Goal: Register for event/course

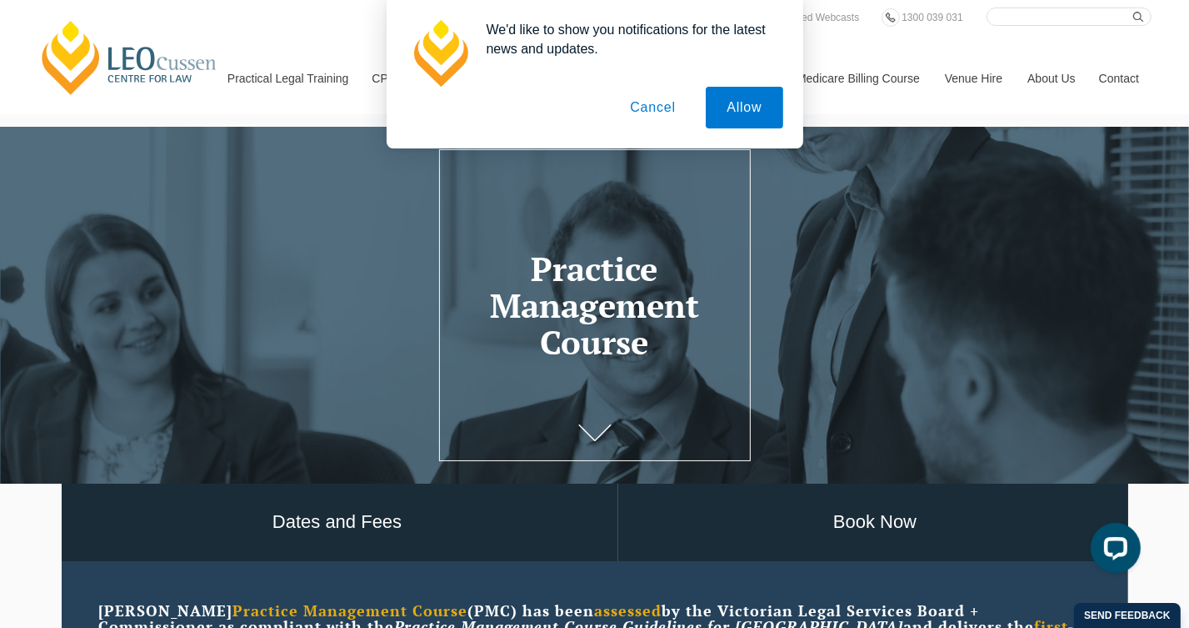
click at [643, 108] on button "Cancel" at bounding box center [653, 108] width 88 height 42
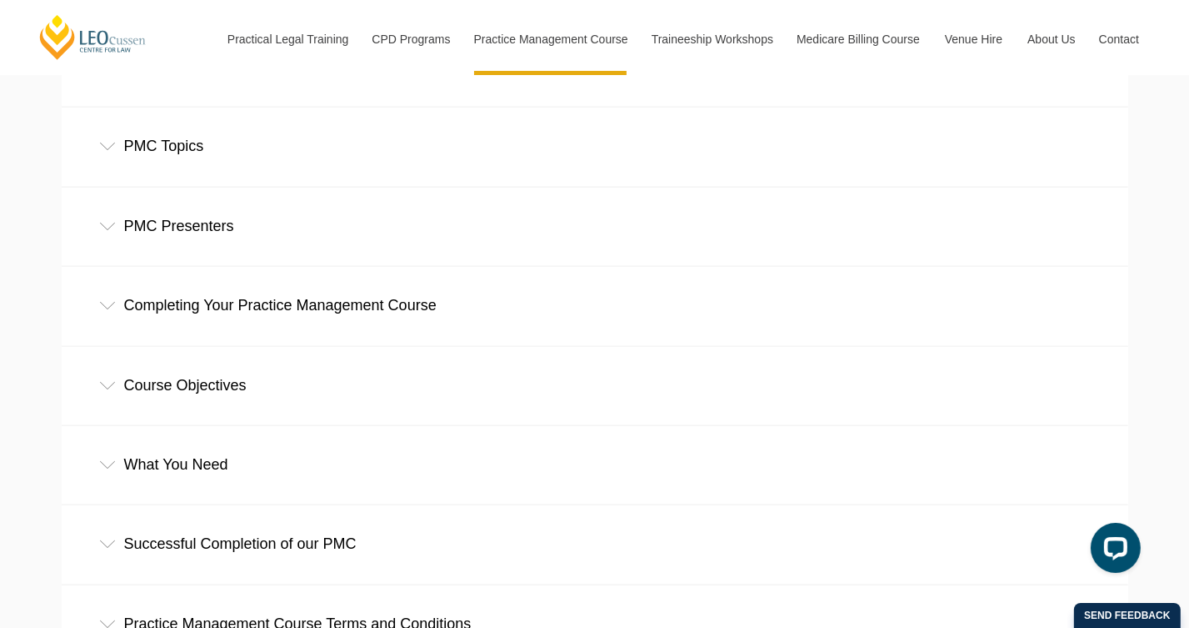
scroll to position [2333, 0]
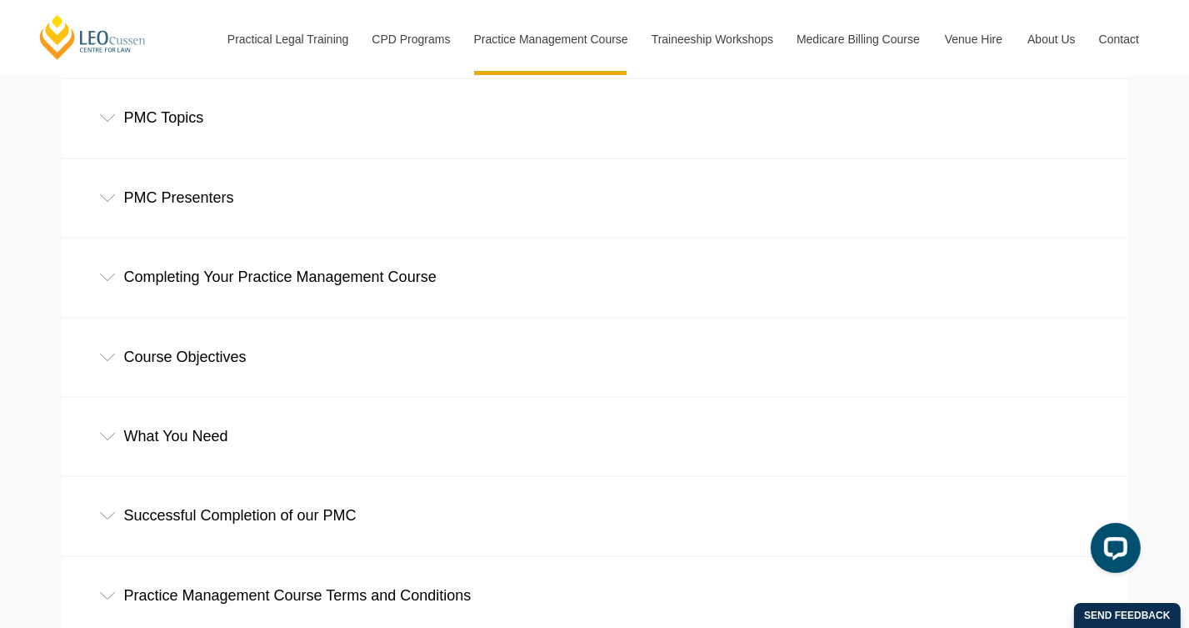
click at [103, 128] on div "PMC Topics" at bounding box center [595, 118] width 1067 height 78
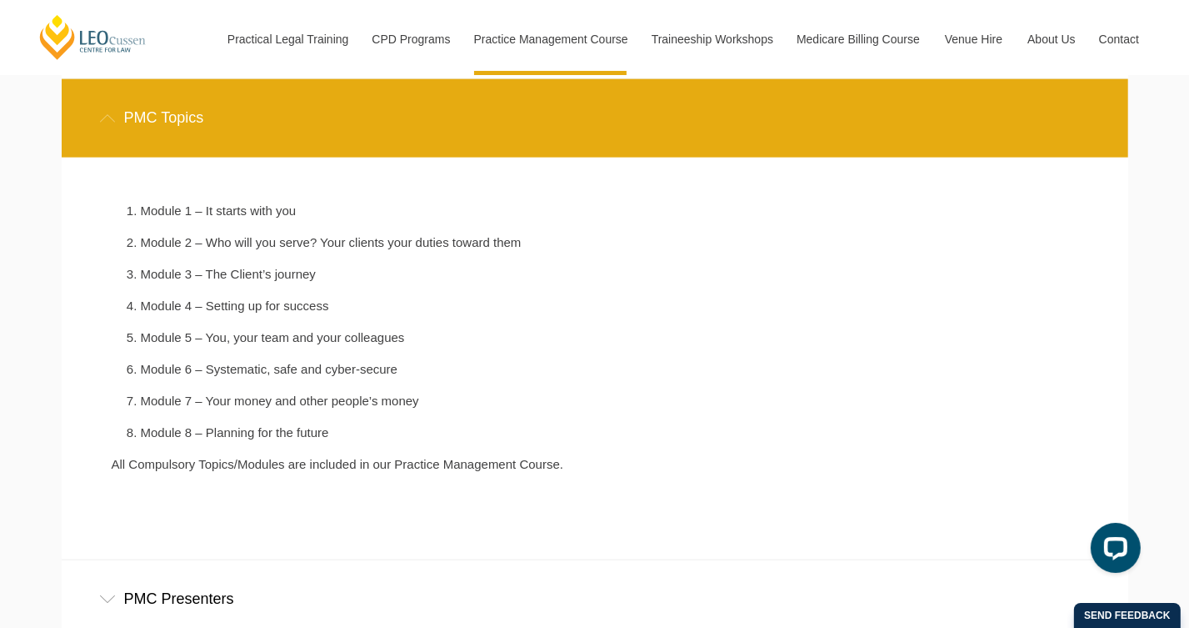
click at [103, 128] on div "PMC Topics" at bounding box center [595, 118] width 1067 height 78
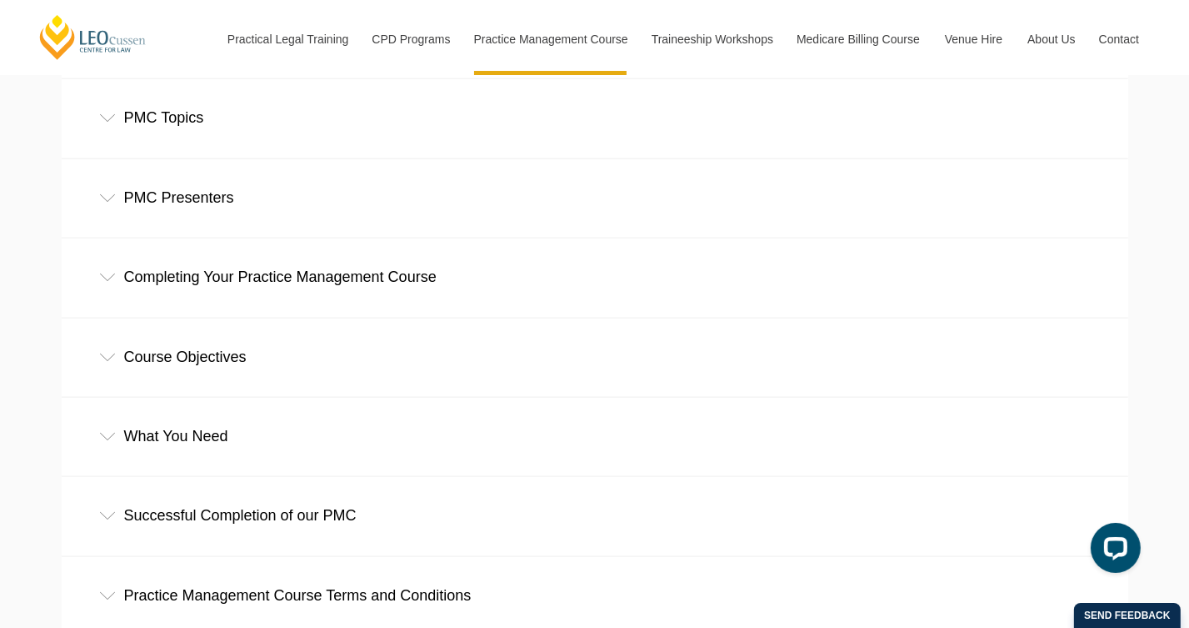
click at [102, 203] on icon at bounding box center [107, 198] width 17 height 8
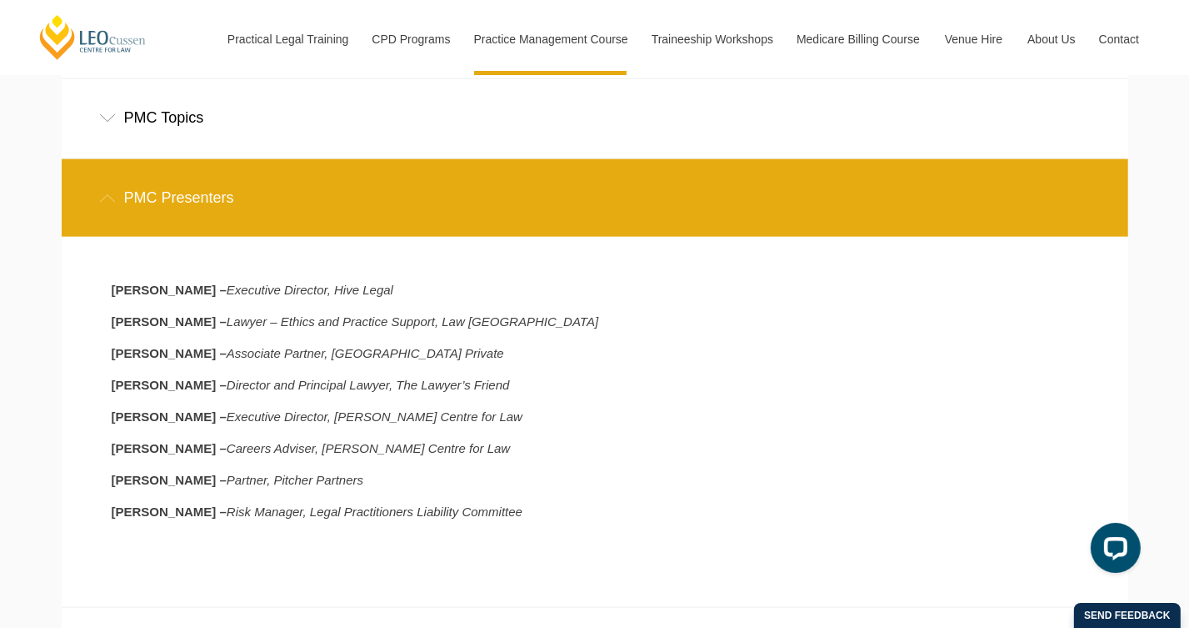
click at [102, 203] on icon at bounding box center [107, 198] width 17 height 8
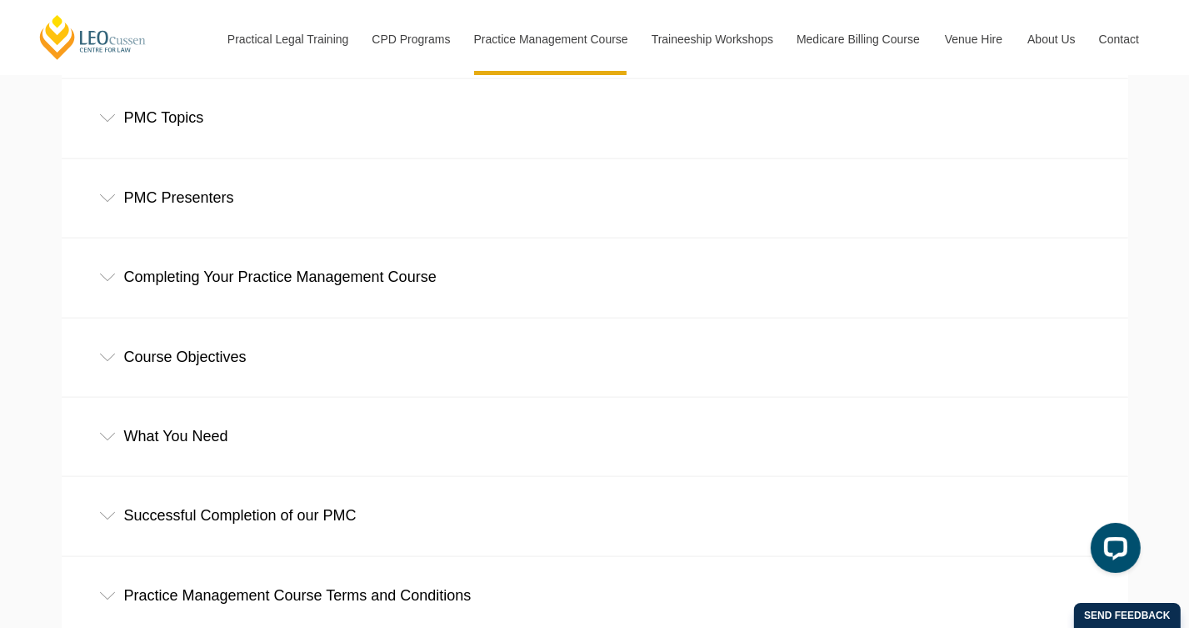
click at [113, 269] on div "Completing Your Practice Management Course" at bounding box center [595, 277] width 1067 height 78
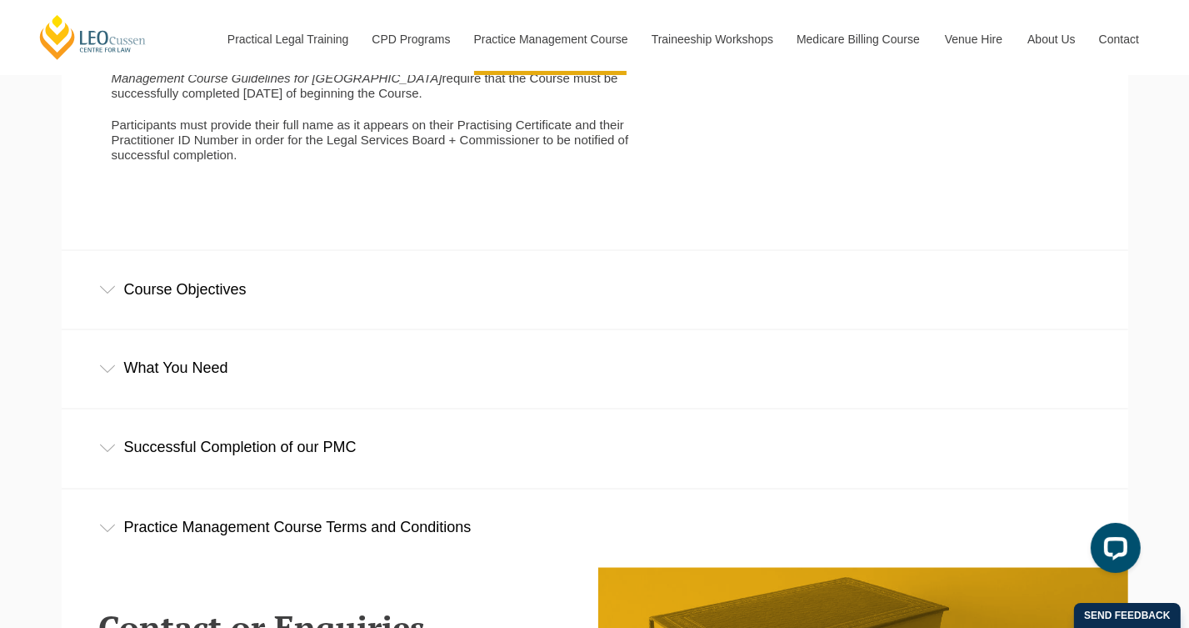
scroll to position [3167, 0]
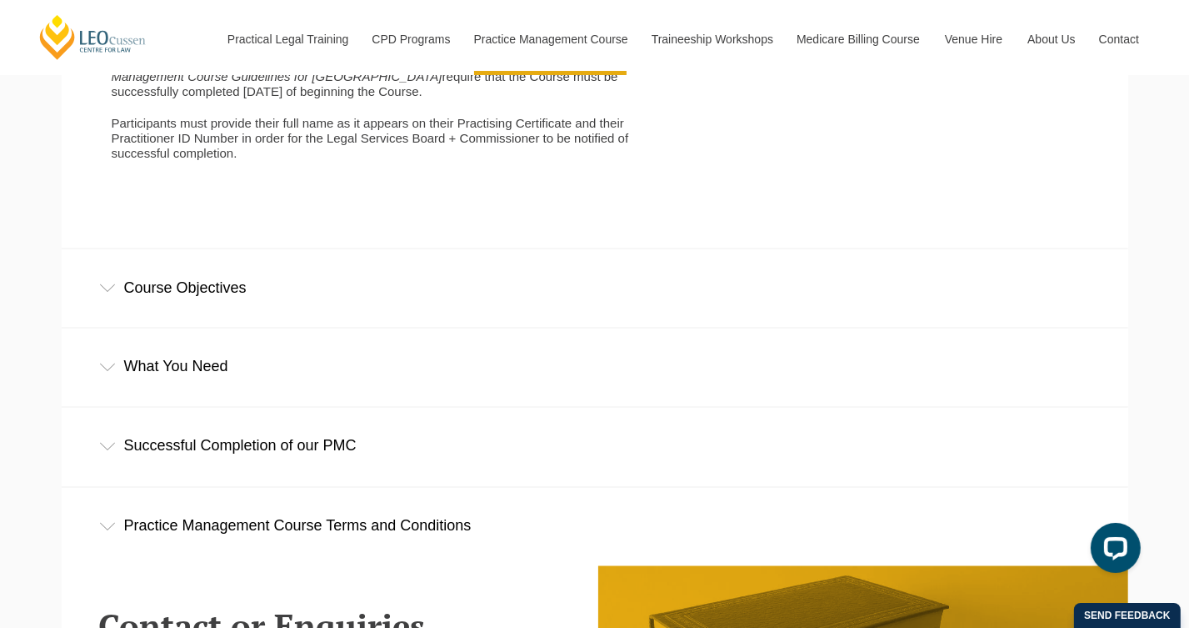
click at [103, 310] on div "Course Objectives" at bounding box center [595, 288] width 1067 height 78
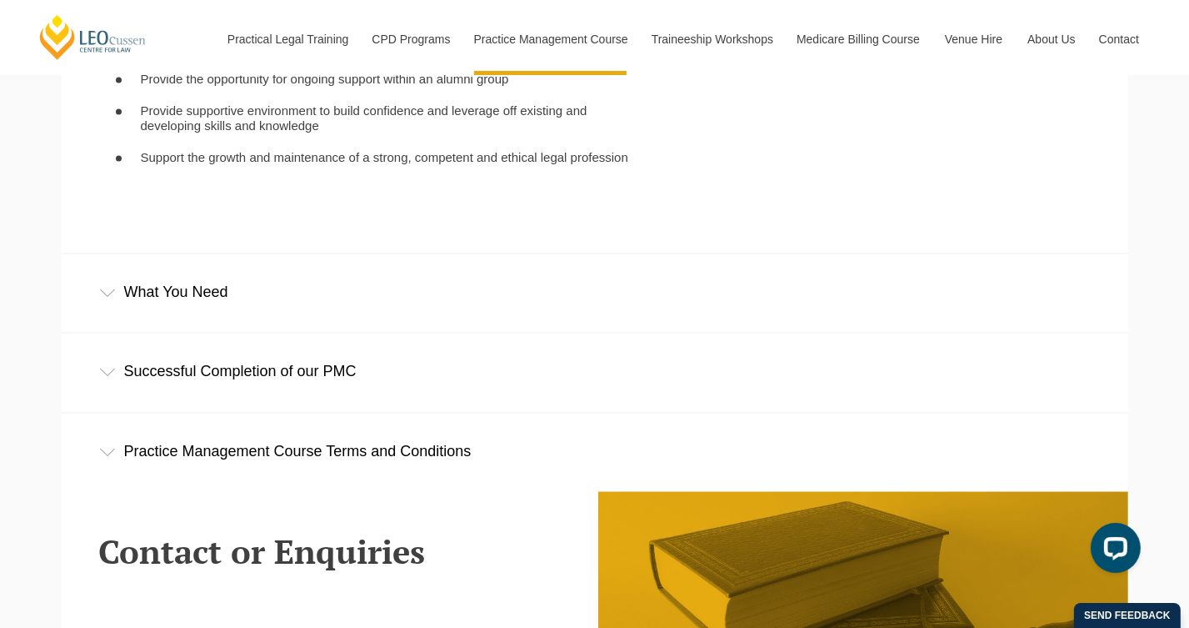
scroll to position [3584, 0]
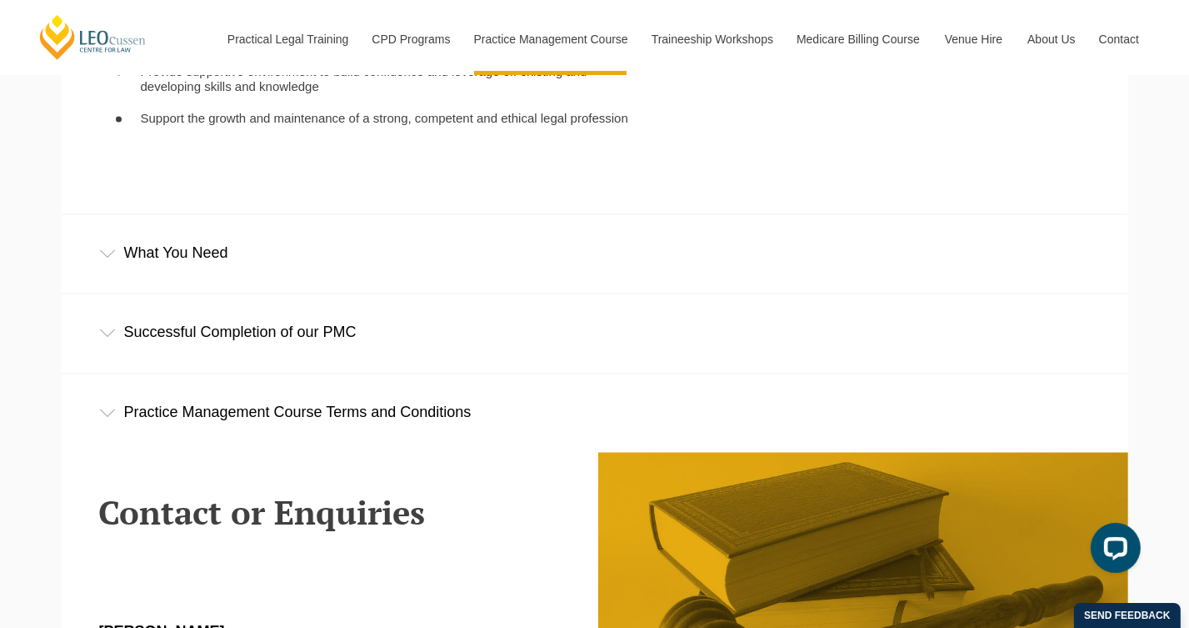
click at [138, 263] on div "What You Need" at bounding box center [595, 253] width 1067 height 78
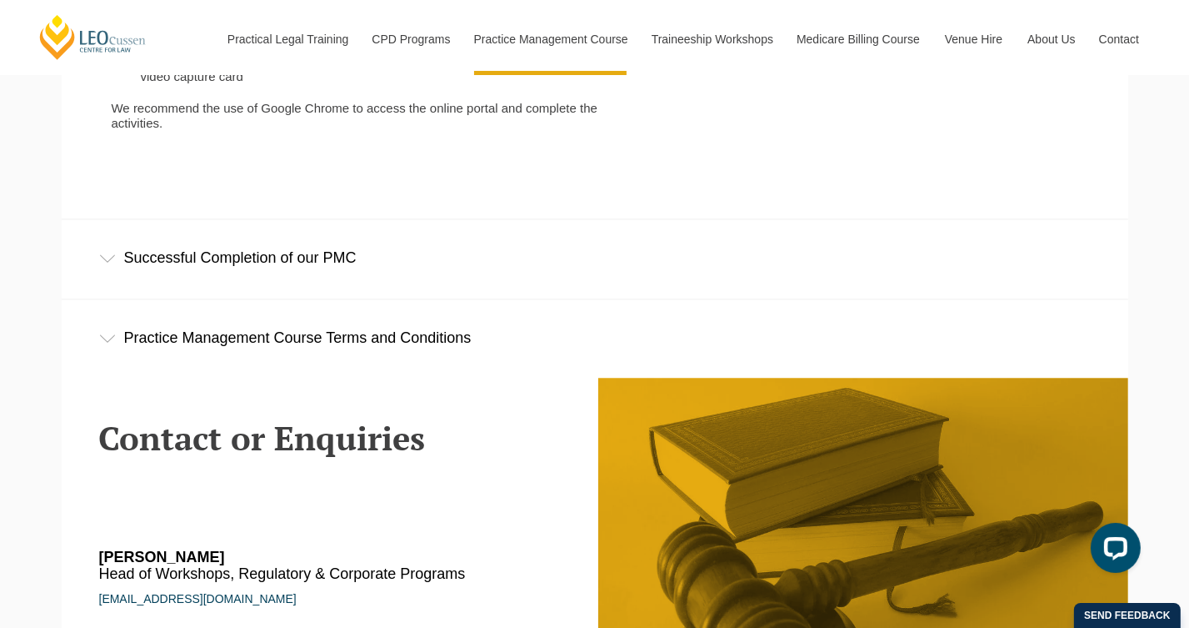
scroll to position [4084, 0]
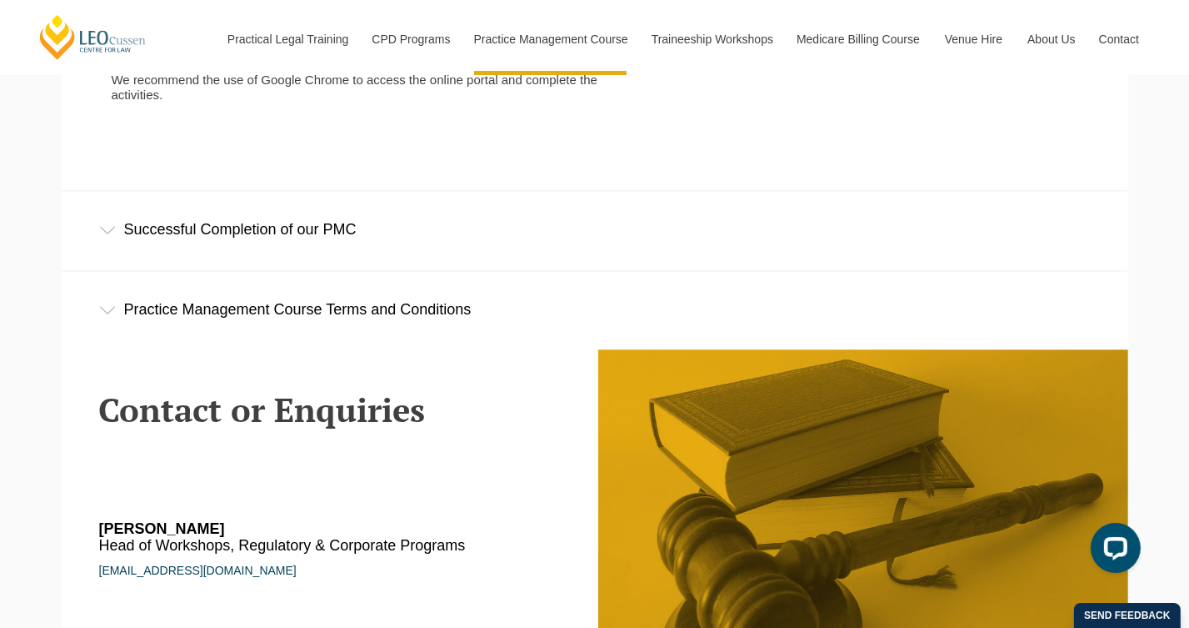
click at [138, 254] on div "Successful Completion of our PMC" at bounding box center [595, 230] width 1067 height 78
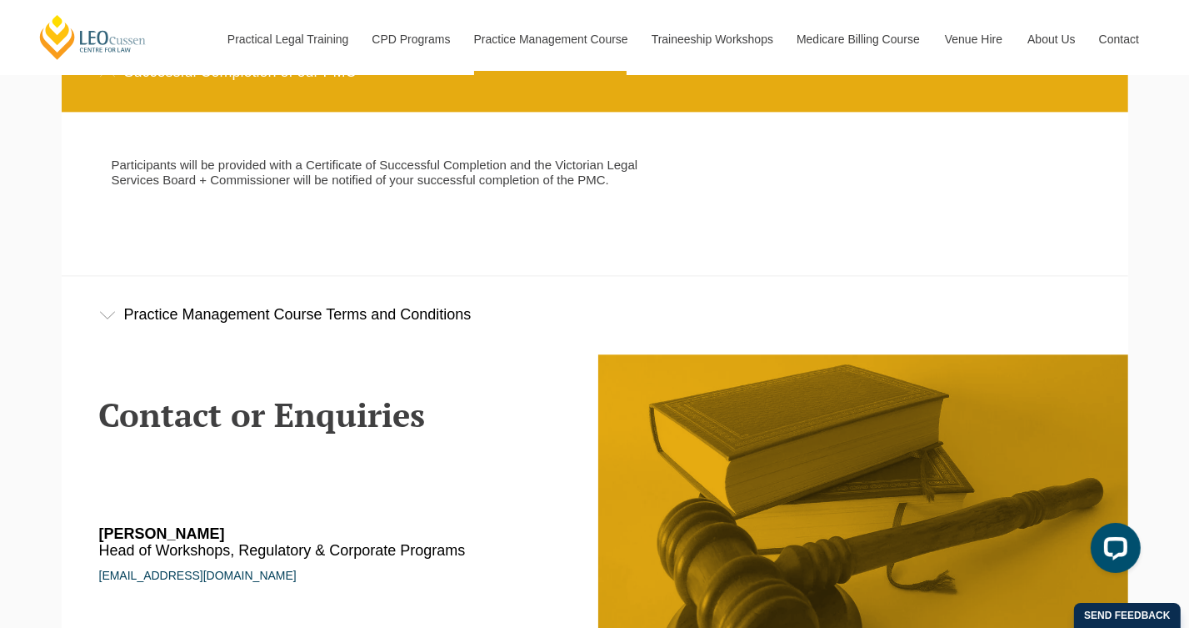
scroll to position [4250, 0]
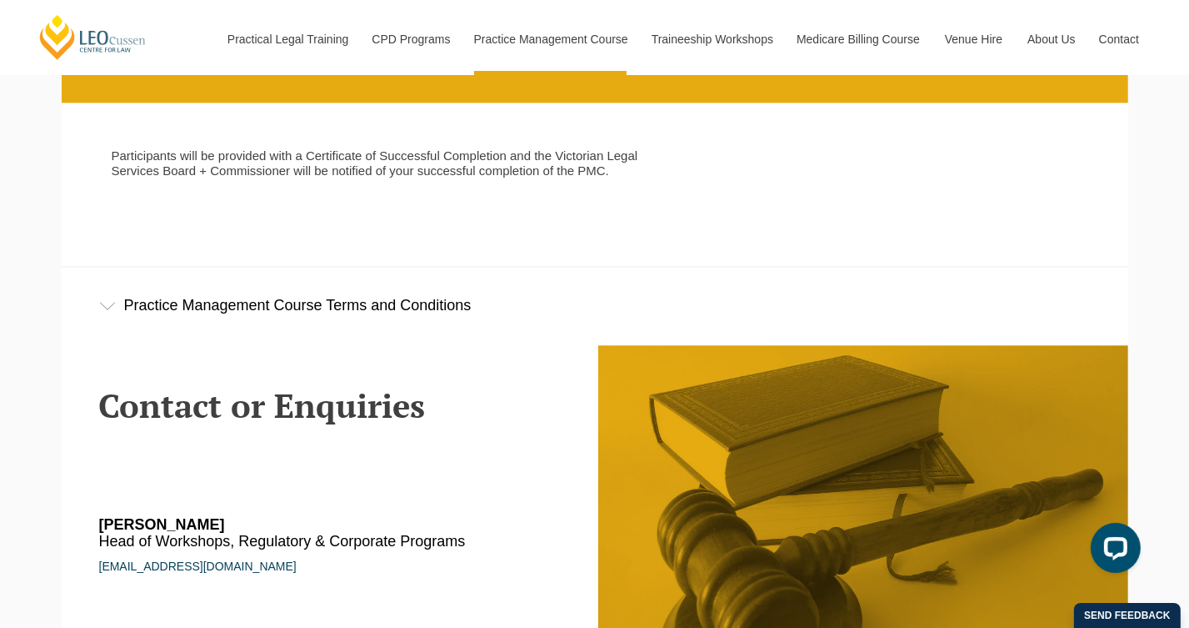
click at [226, 308] on div "Practice Management Course Terms and Conditions" at bounding box center [595, 306] width 1067 height 78
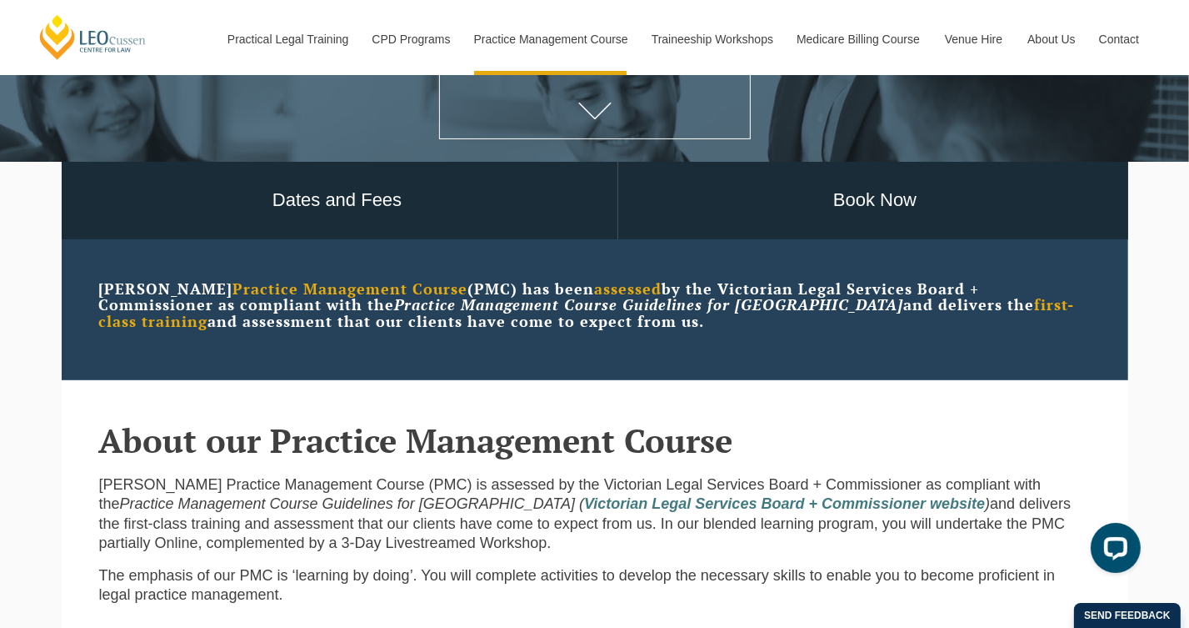
scroll to position [333, 0]
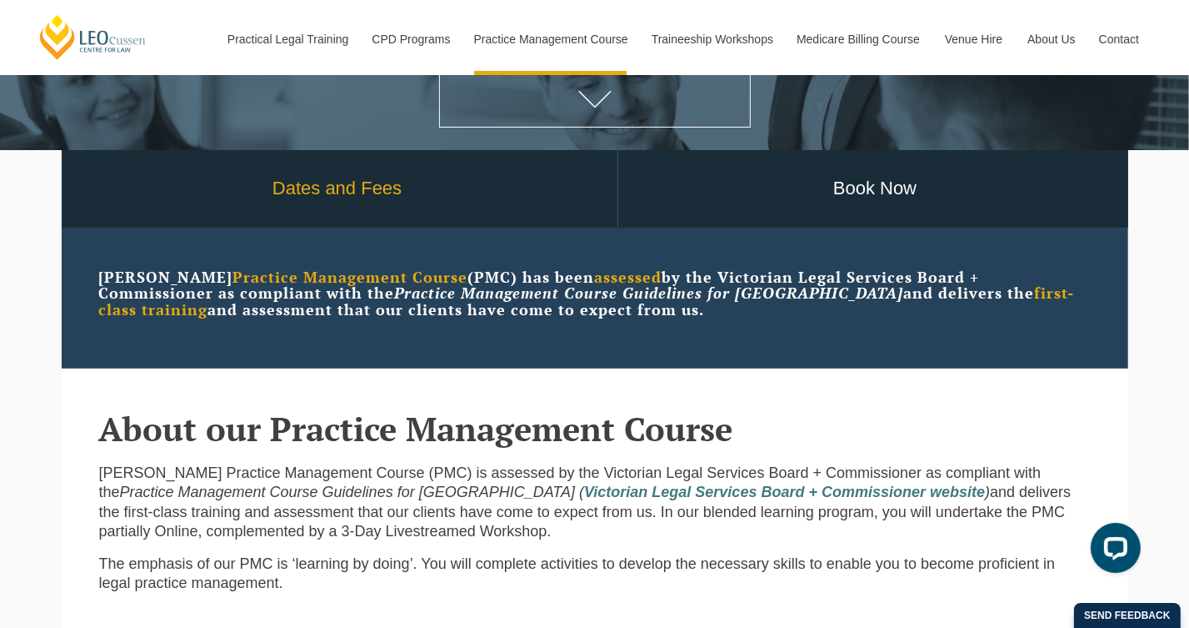
click at [344, 205] on link "Dates and Fees" at bounding box center [338, 189] width 560 height 78
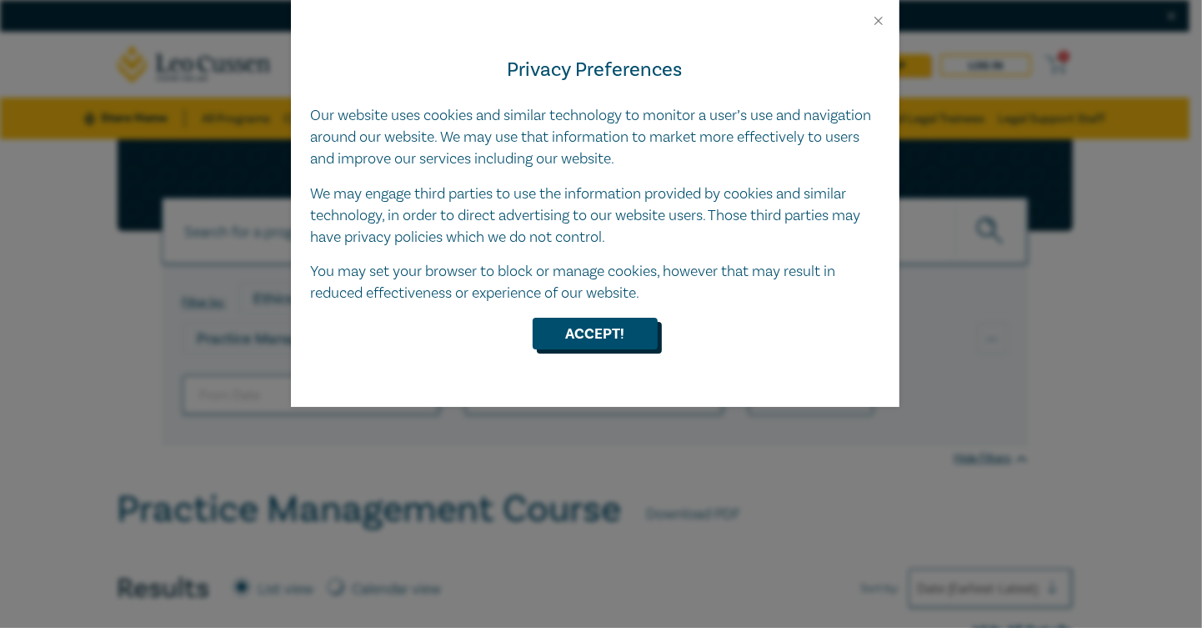
click at [609, 332] on button "Accept!" at bounding box center [595, 334] width 125 height 32
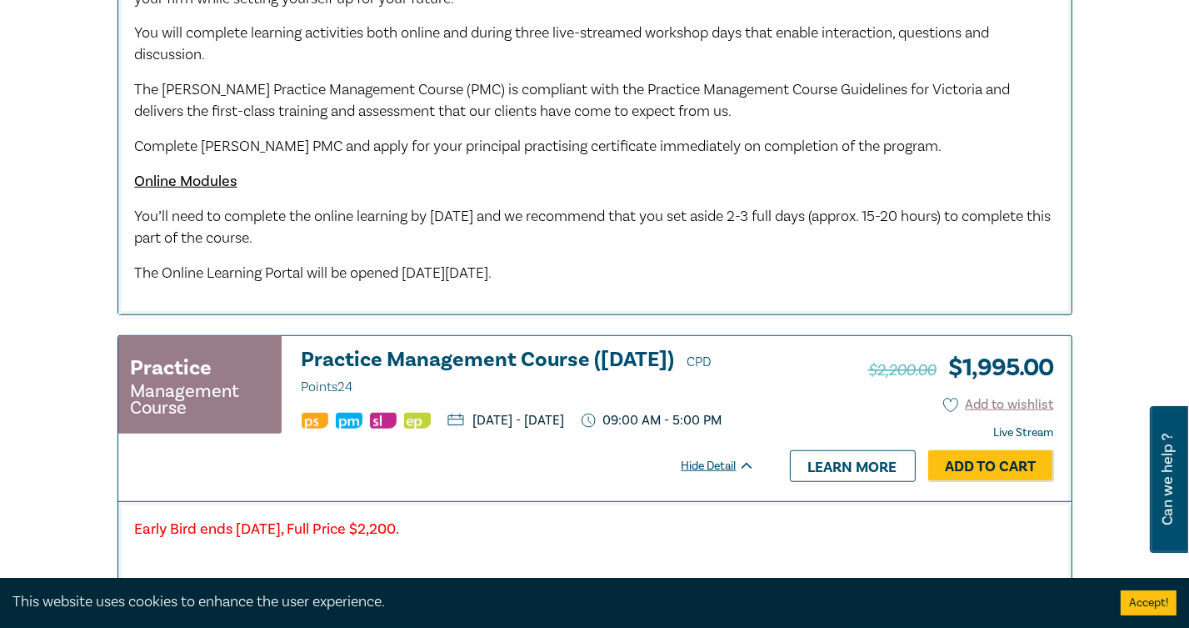
scroll to position [1250, 0]
